Goal: Communication & Community: Answer question/provide support

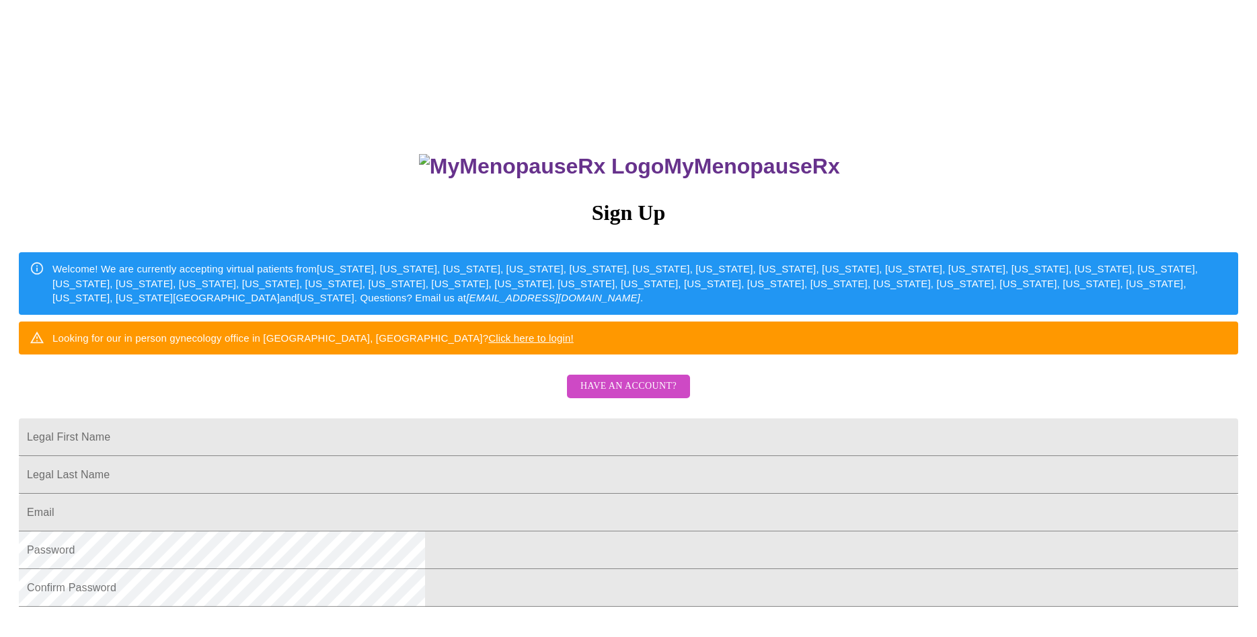
scroll to position [231, 0]
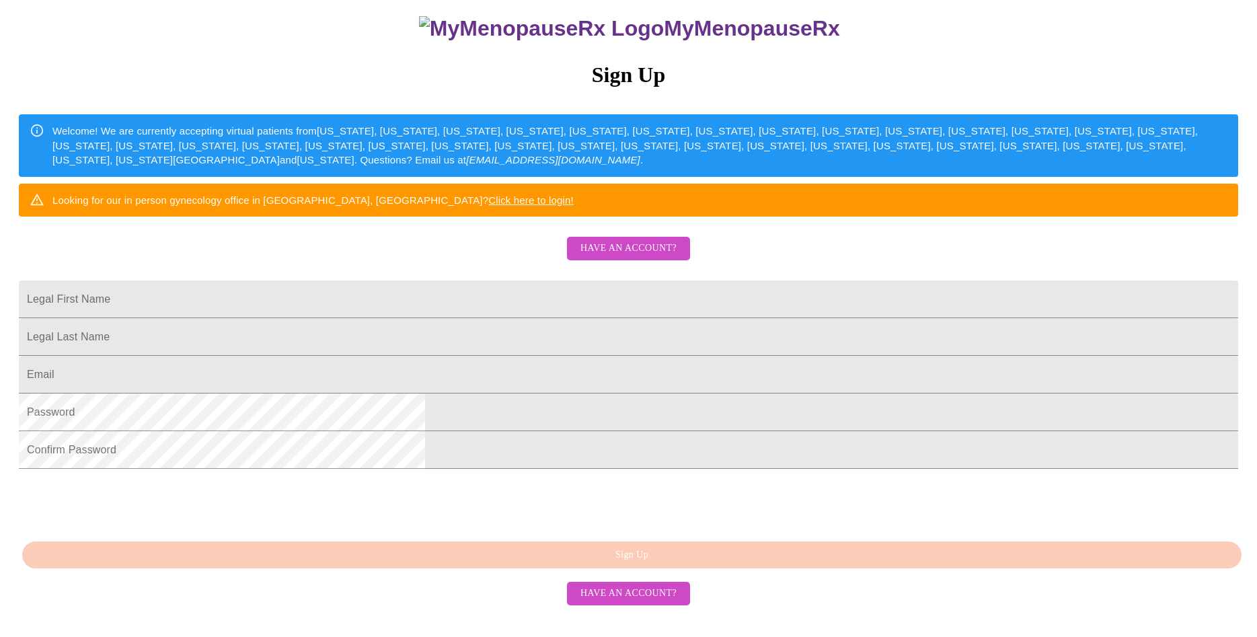
click at [638, 602] on span "Have an account?" at bounding box center [629, 593] width 96 height 17
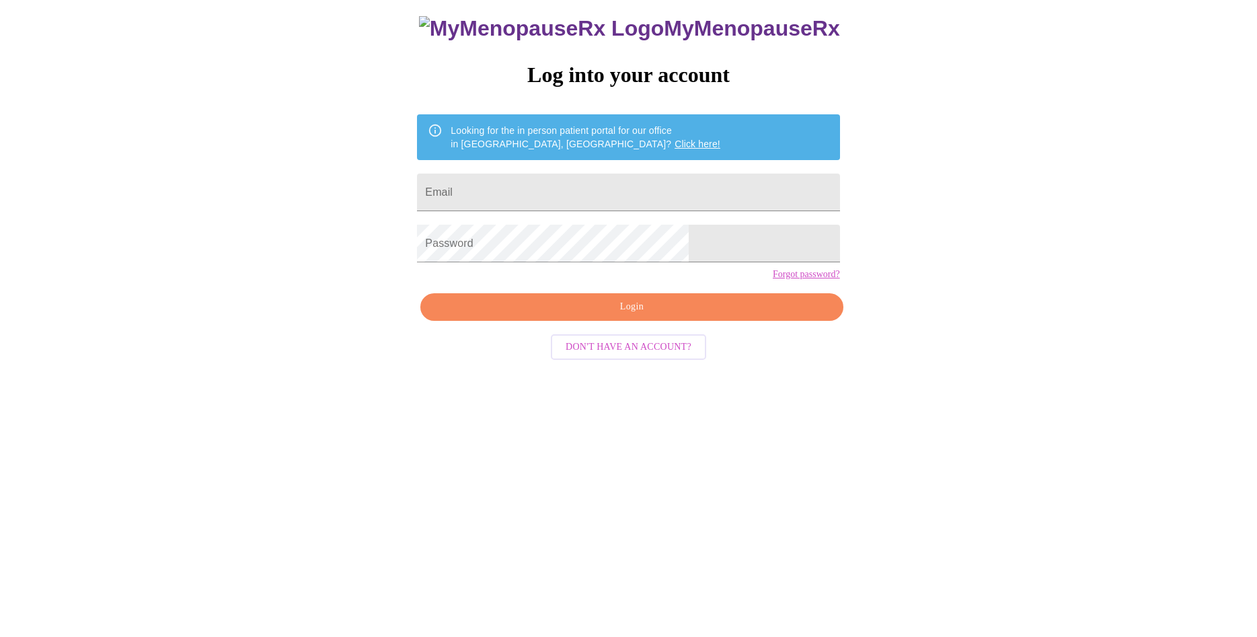
scroll to position [13, 0]
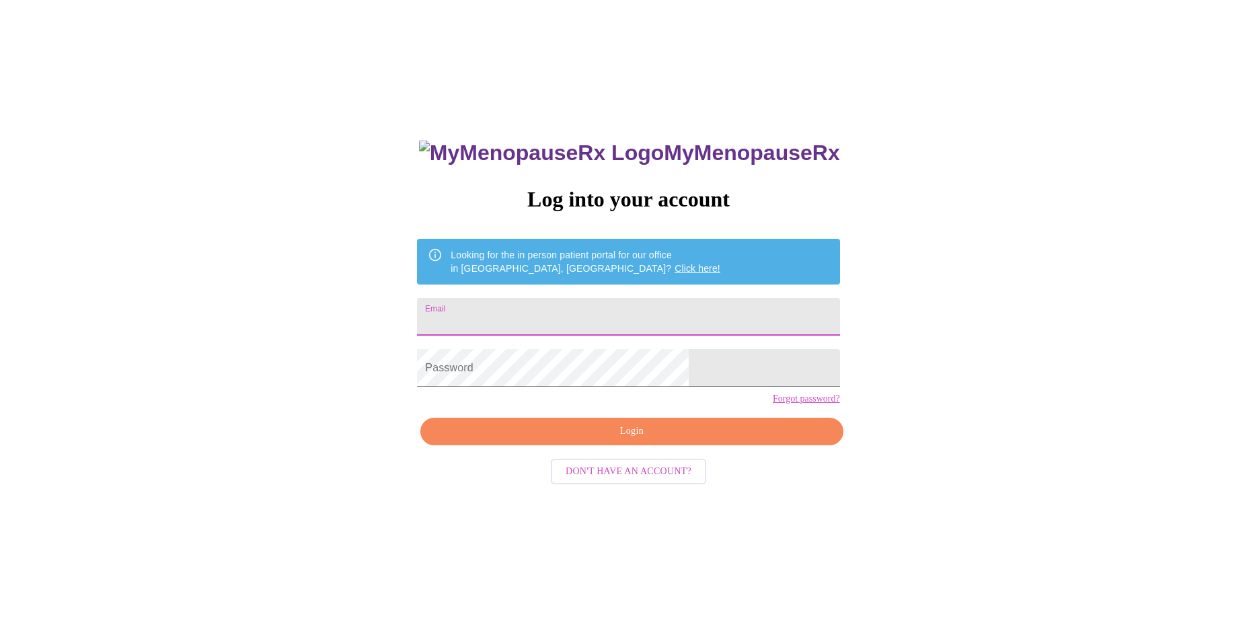
click at [552, 308] on input "Email" at bounding box center [628, 317] width 423 height 38
type input "[EMAIL_ADDRESS][DOMAIN_NAME]"
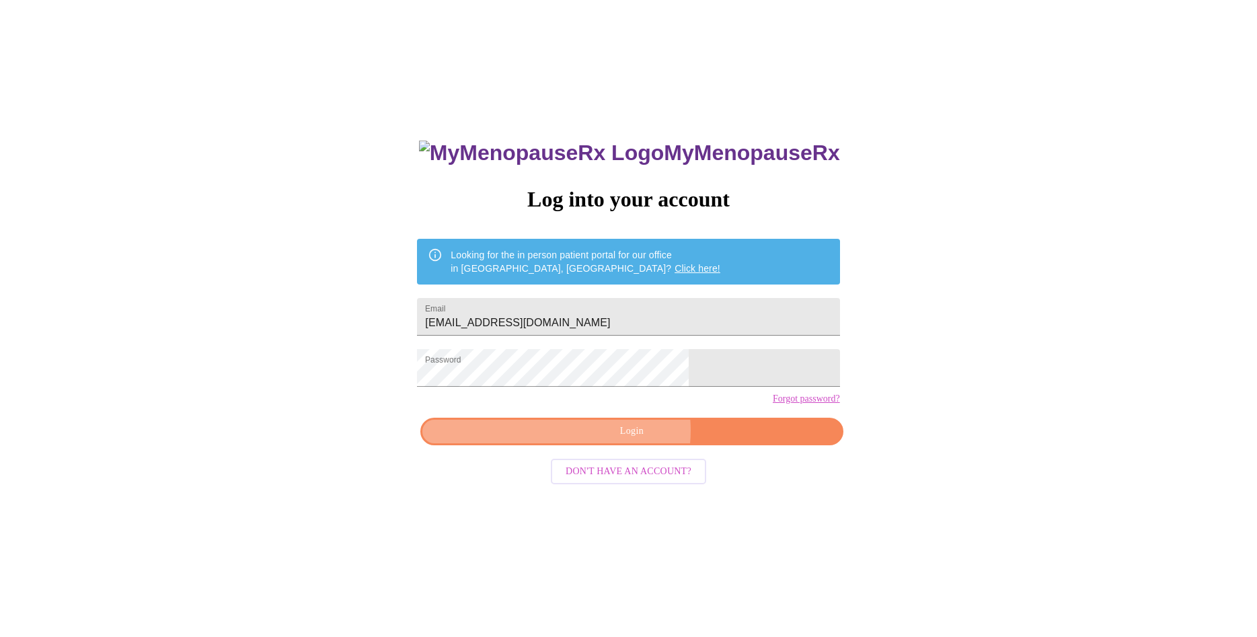
click at [632, 440] on span "Login" at bounding box center [632, 431] width 392 height 17
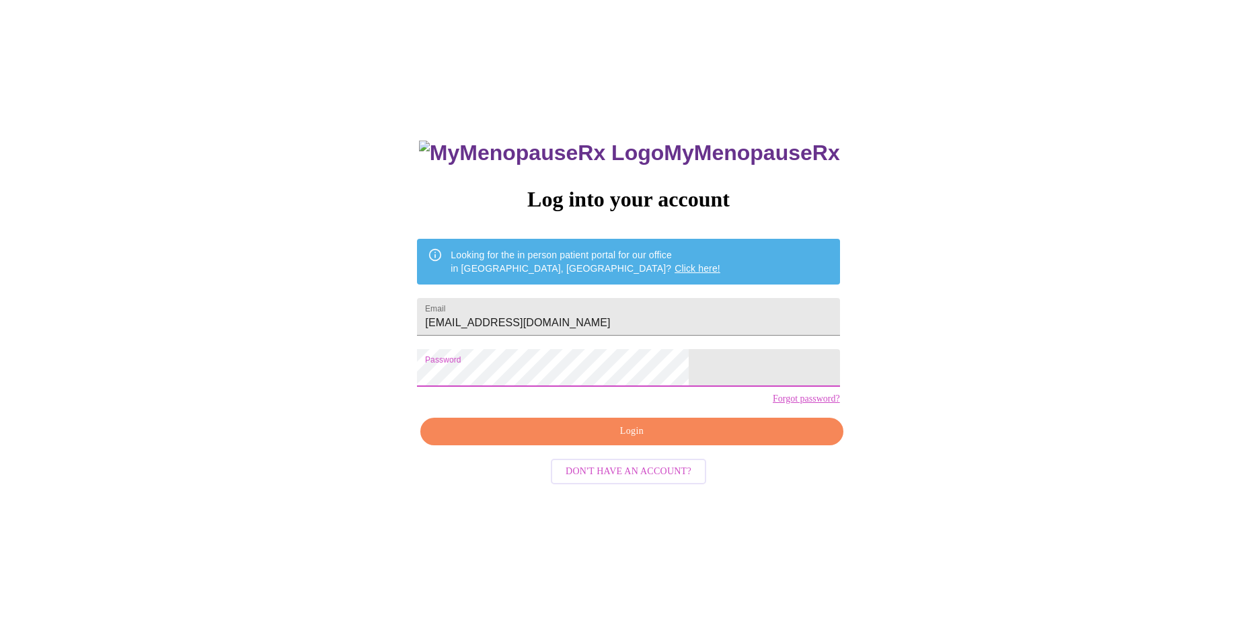
click at [627, 440] on span "Login" at bounding box center [632, 431] width 392 height 17
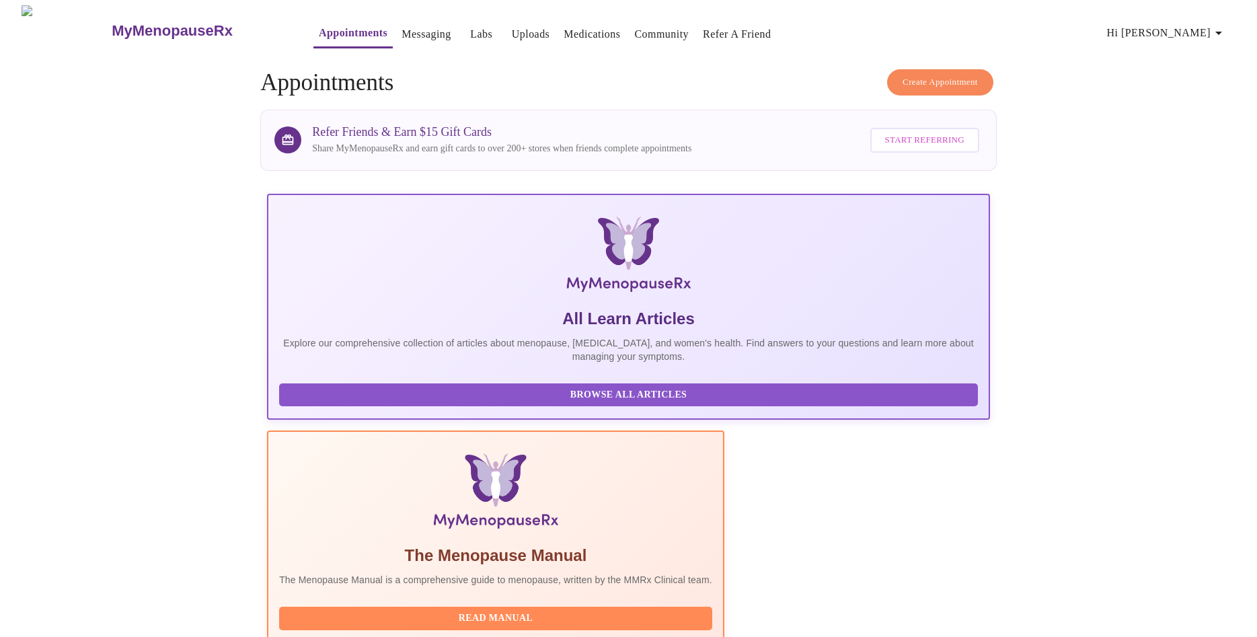
click at [402, 28] on link "Messaging" at bounding box center [426, 34] width 49 height 19
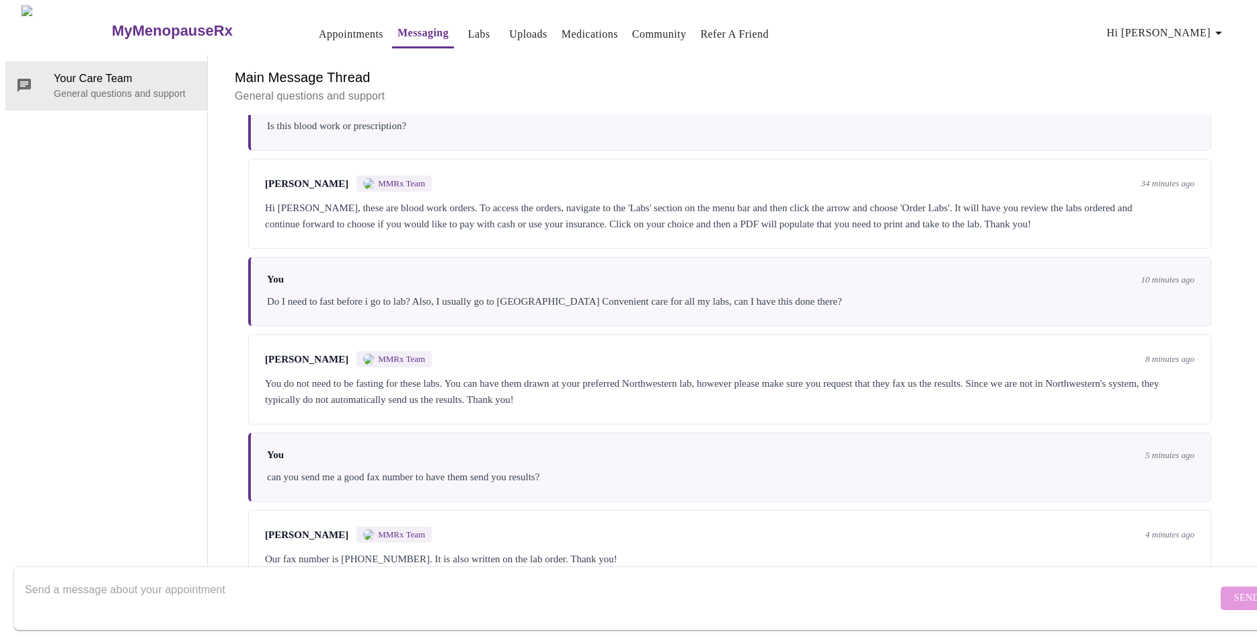
scroll to position [213, 0]
click at [197, 577] on textarea "Send a message about your appointment" at bounding box center [621, 598] width 1193 height 43
type textarea "OOPS. Yes I see on the order. Sorry about that. Thank you. Have a great weekend!"
click at [1223, 587] on button "Send" at bounding box center [1247, 599] width 52 height 24
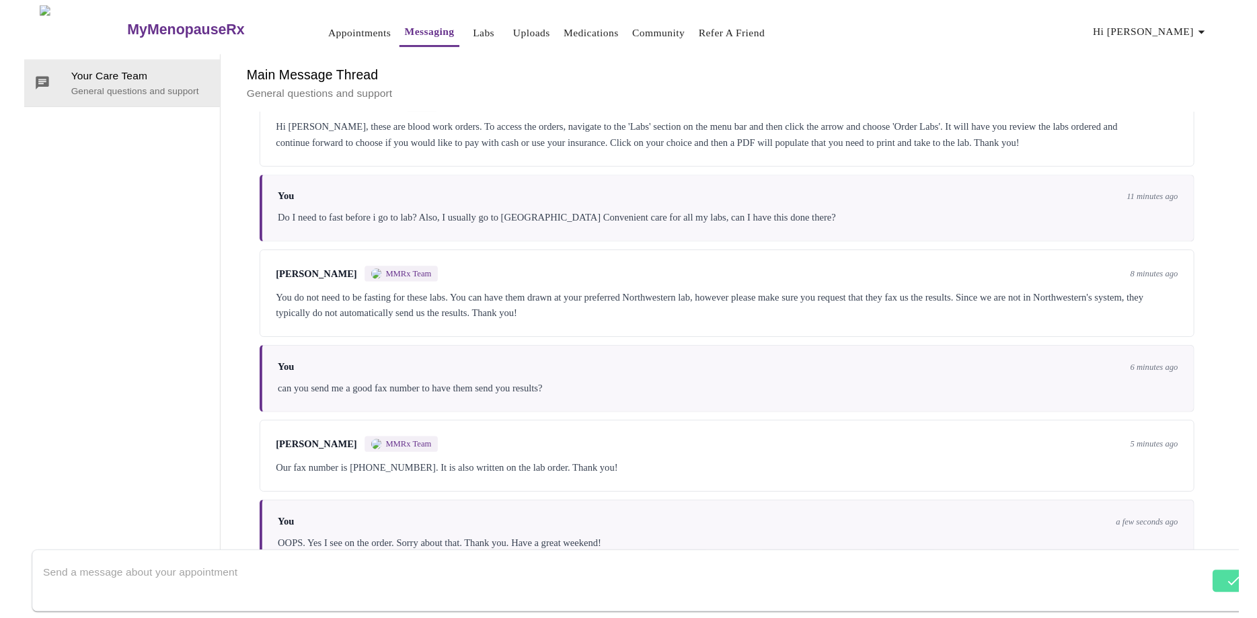
scroll to position [294, 0]
